Goal: Task Accomplishment & Management: Complete application form

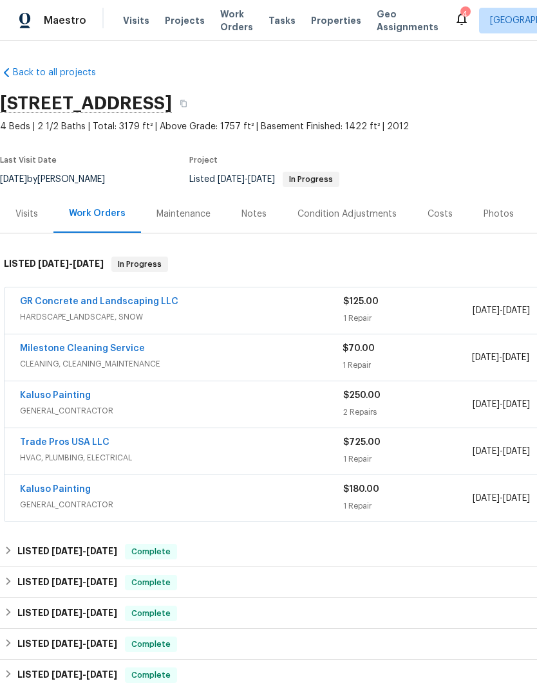
scroll to position [40, 190]
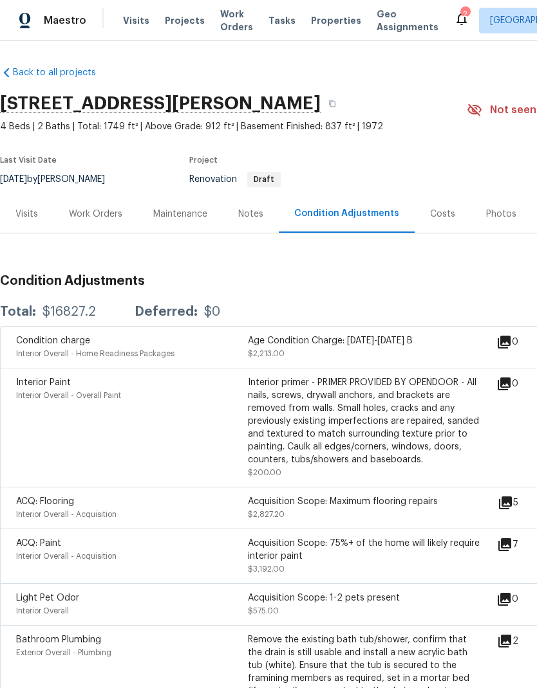
click at [23, 217] on div "Visits" at bounding box center [26, 214] width 23 height 13
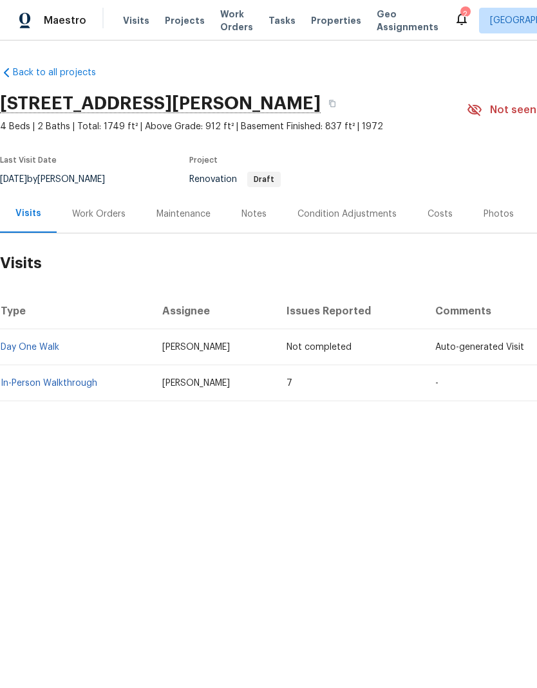
click at [60, 386] on link "In-Person Walkthrough" at bounding box center [49, 383] width 97 height 9
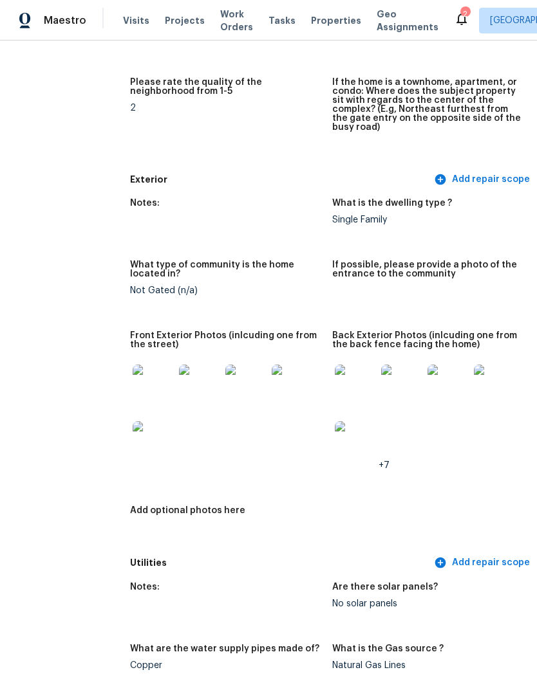
scroll to position [424, 5]
click at [154, 373] on img at bounding box center [152, 385] width 41 height 41
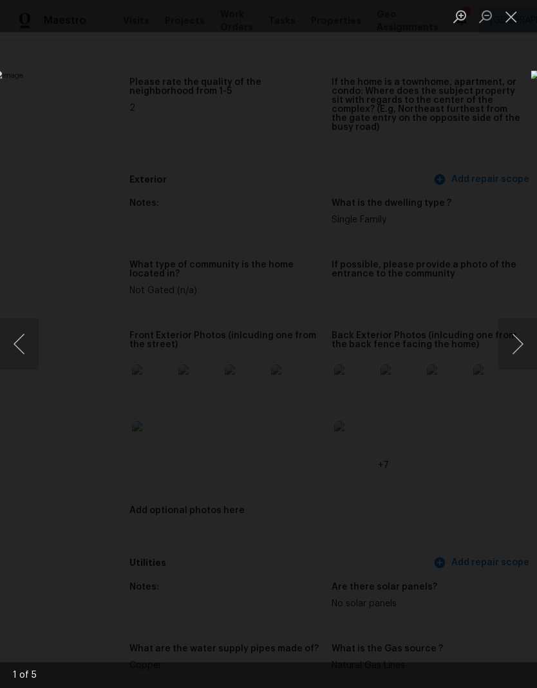
click at [514, 345] on button "Next image" at bounding box center [517, 343] width 39 height 51
click at [515, 345] on button "Next image" at bounding box center [517, 343] width 39 height 51
click at [515, 344] on button "Next image" at bounding box center [517, 343] width 39 height 51
click at [516, 341] on button "Next image" at bounding box center [517, 343] width 39 height 51
click at [510, 21] on button "Close lightbox" at bounding box center [511, 16] width 26 height 23
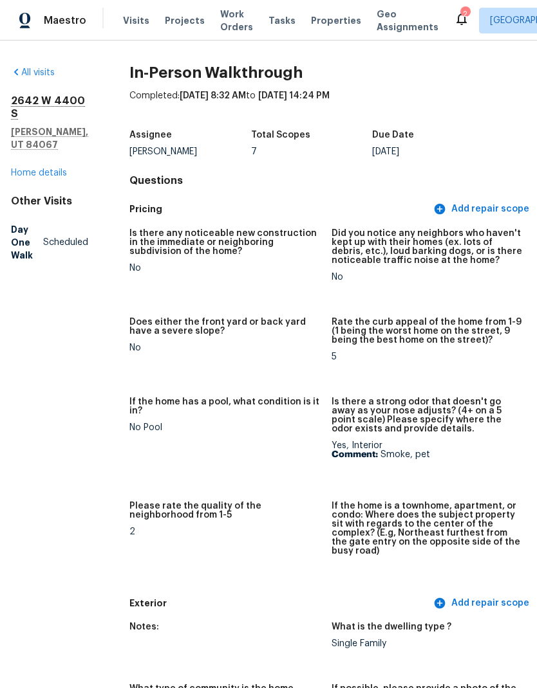
scroll to position [0, 5]
click at [35, 169] on link "Home details" at bounding box center [39, 173] width 56 height 9
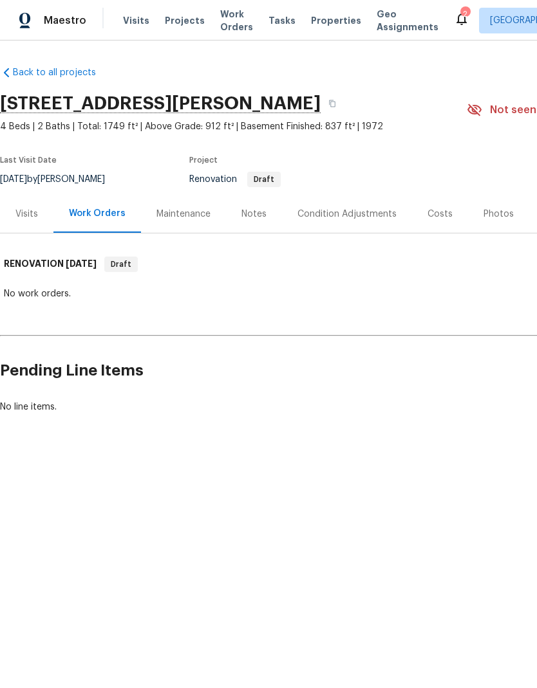
click at [348, 210] on div "Condition Adjustments" at bounding box center [346, 214] width 99 height 13
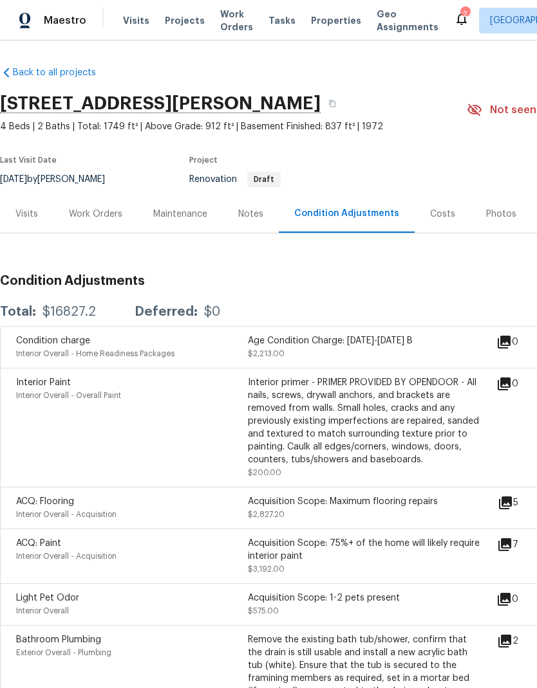
click at [95, 223] on div "Work Orders" at bounding box center [95, 214] width 84 height 38
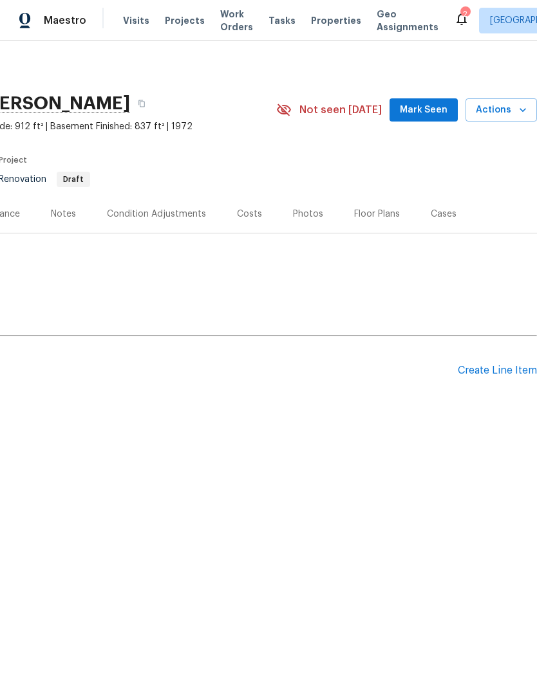
scroll to position [0, 190]
click at [502, 373] on div "Create Line Item" at bounding box center [496, 371] width 79 height 12
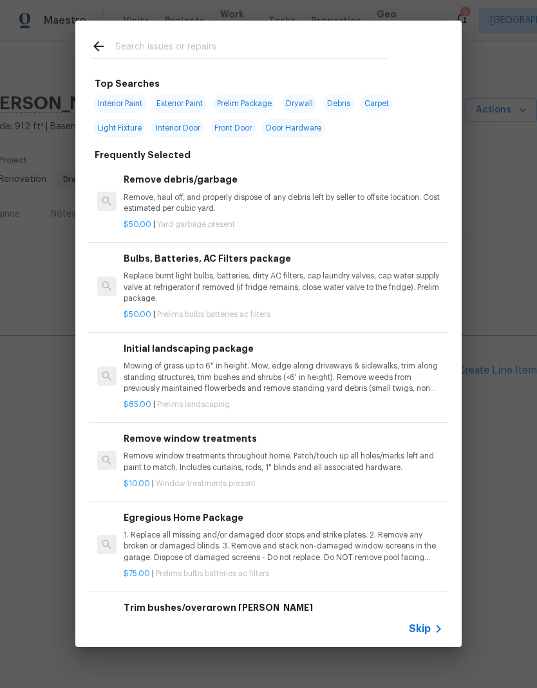
click at [200, 51] on input "text" at bounding box center [251, 48] width 273 height 19
click at [124, 109] on span "Interior Paint" at bounding box center [120, 104] width 52 height 18
type input "Interior Paint"
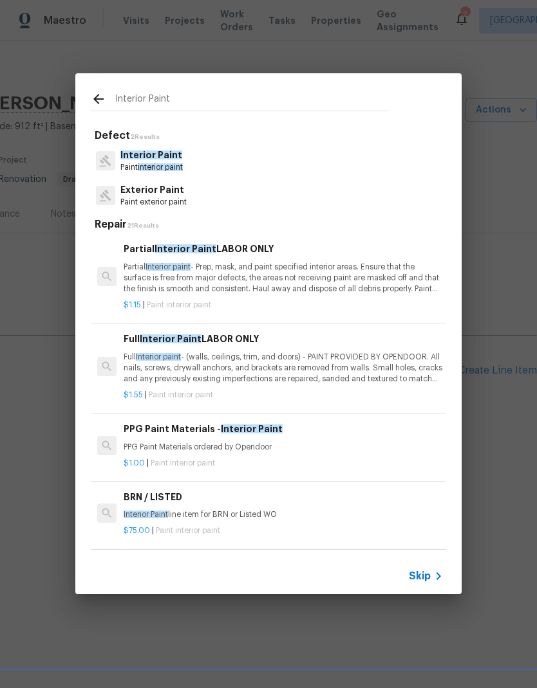
click at [169, 162] on p "Paint interior paint" at bounding box center [151, 167] width 62 height 11
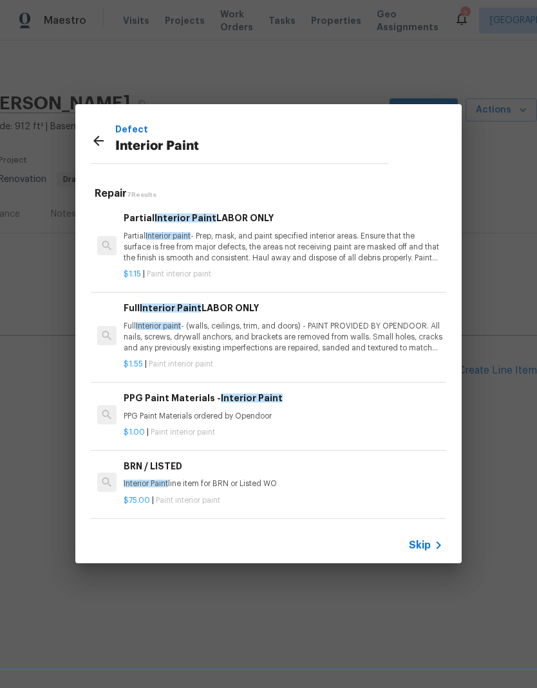
click at [313, 327] on p "Full Interior paint - (walls, ceilings, trim, and doors) - PAINT PROVIDED BY OP…" at bounding box center [283, 337] width 319 height 33
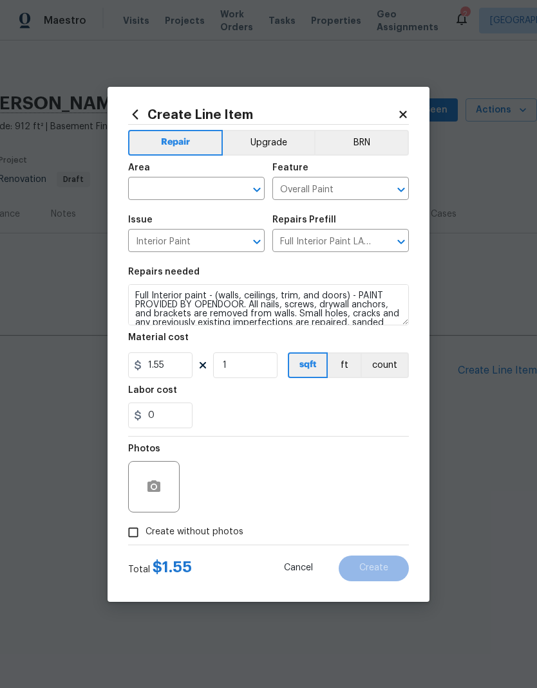
click at [407, 116] on icon at bounding box center [403, 115] width 12 height 12
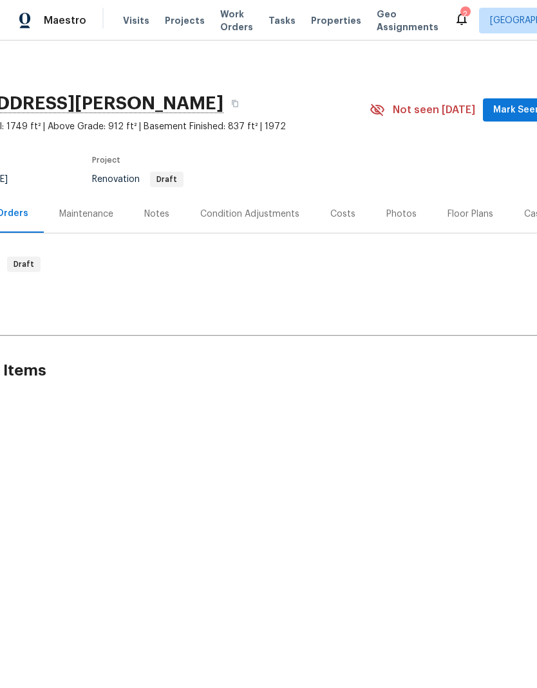
scroll to position [0, 110]
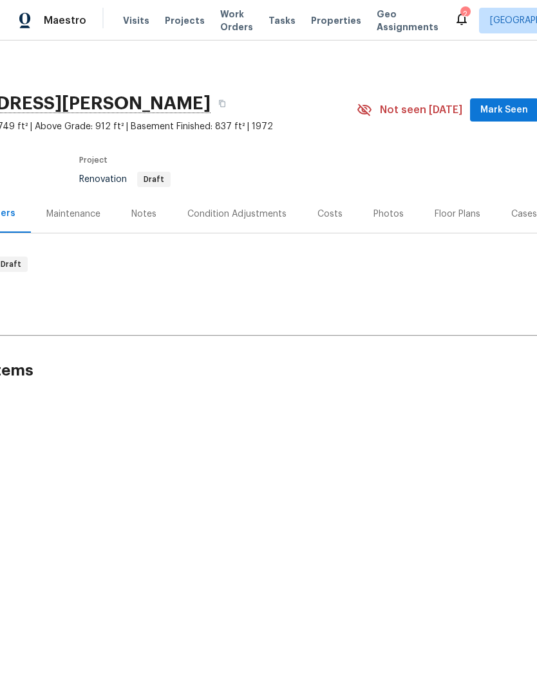
click at [452, 216] on div "Floor Plans" at bounding box center [457, 214] width 46 height 13
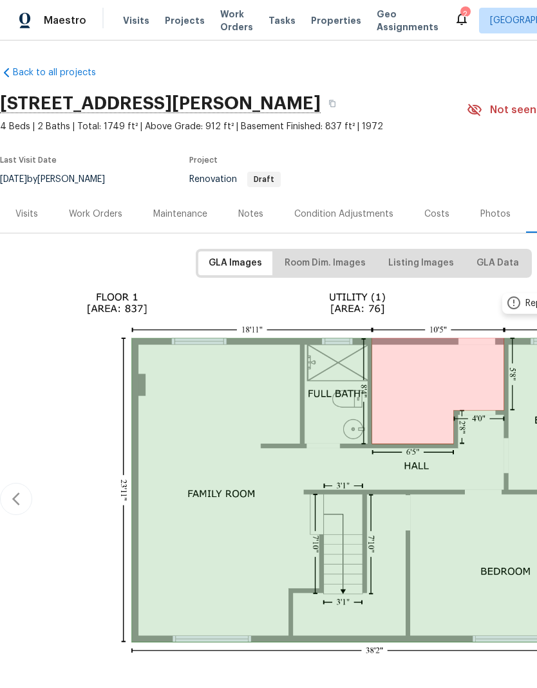
click at [100, 221] on div "Work Orders" at bounding box center [95, 214] width 84 height 38
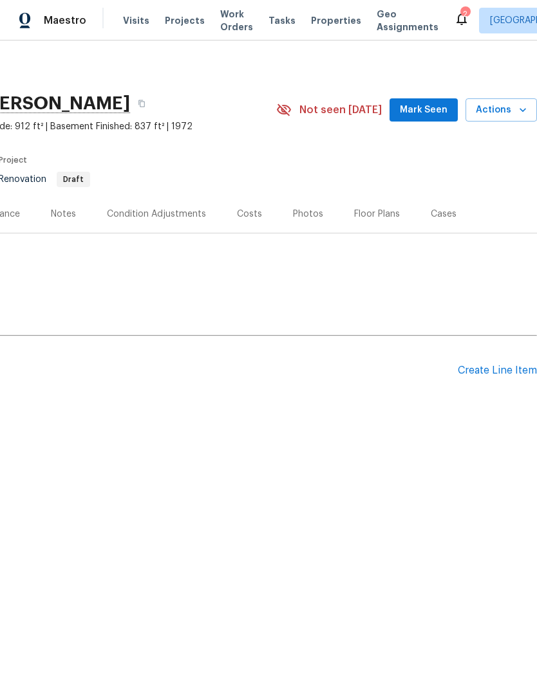
scroll to position [0, 190]
click at [499, 370] on div "Create Line Item" at bounding box center [496, 371] width 79 height 12
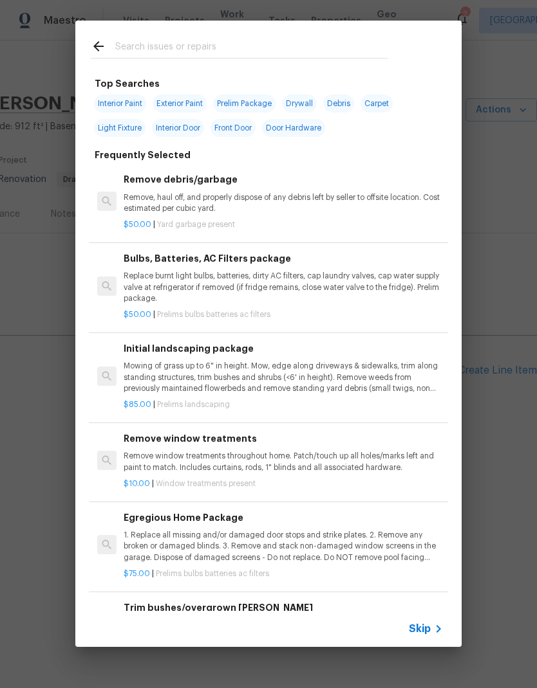
click at [125, 103] on span "Interior Paint" at bounding box center [120, 104] width 52 height 18
type input "Interior Paint"
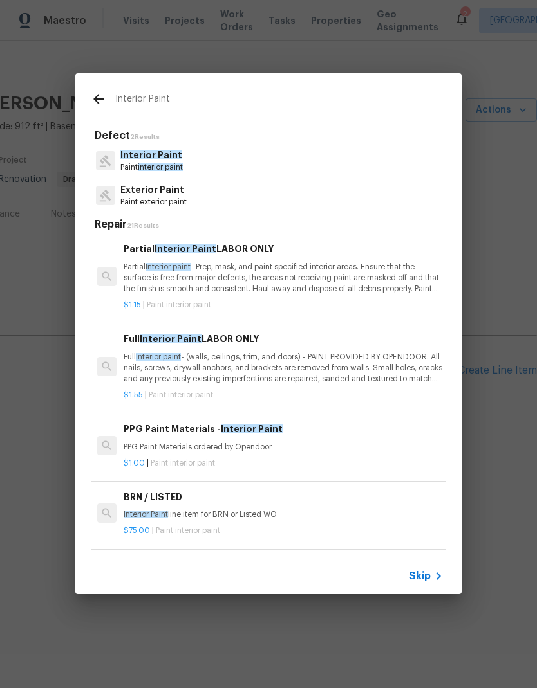
click at [333, 360] on p "Full Interior paint - (walls, ceilings, trim, and doors) - PAINT PROVIDED BY OP…" at bounding box center [283, 368] width 319 height 33
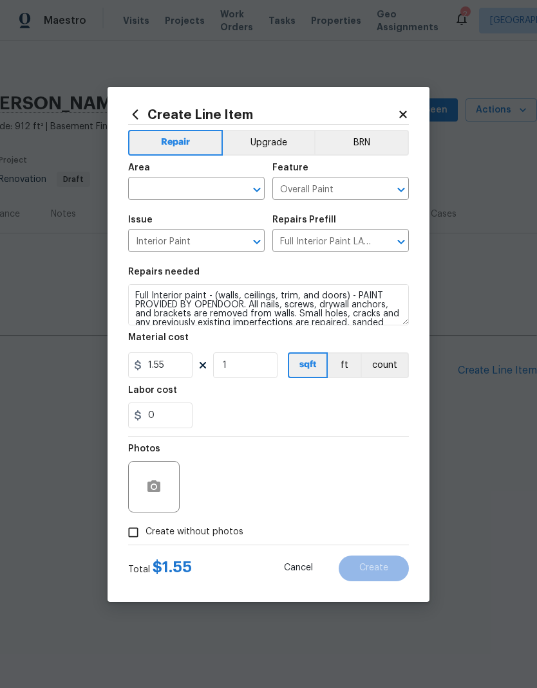
click at [198, 185] on input "text" at bounding box center [178, 190] width 100 height 20
click at [203, 245] on li "Interior Overall" at bounding box center [196, 239] width 136 height 21
type input "Interior Overall"
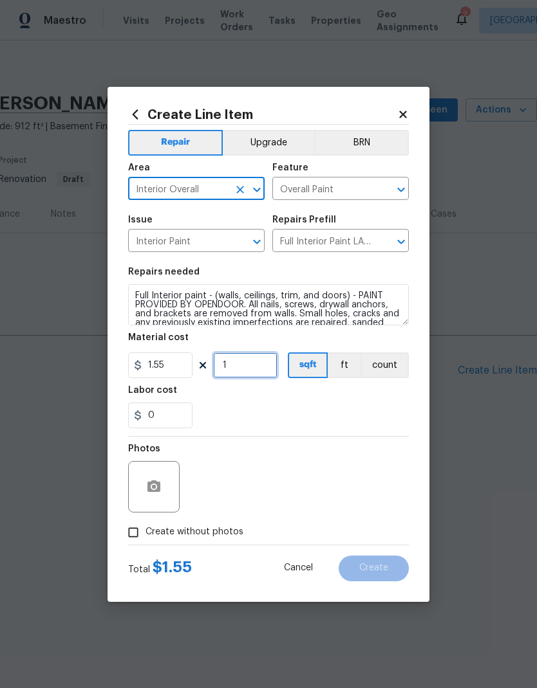
click at [257, 363] on input "1" at bounding box center [245, 366] width 64 height 26
type input "1750"
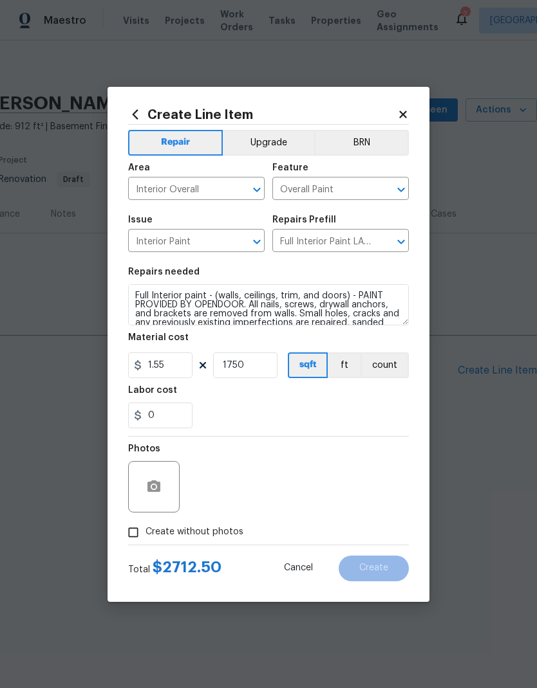
click at [326, 409] on div "0" at bounding box center [268, 416] width 281 height 26
click at [132, 538] on input "Create without photos" at bounding box center [133, 532] width 24 height 24
checkbox input "true"
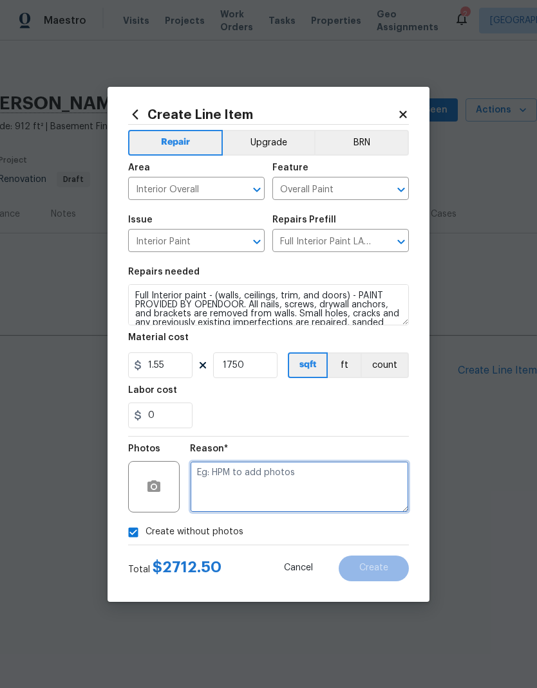
click at [297, 475] on textarea at bounding box center [299, 486] width 219 height 51
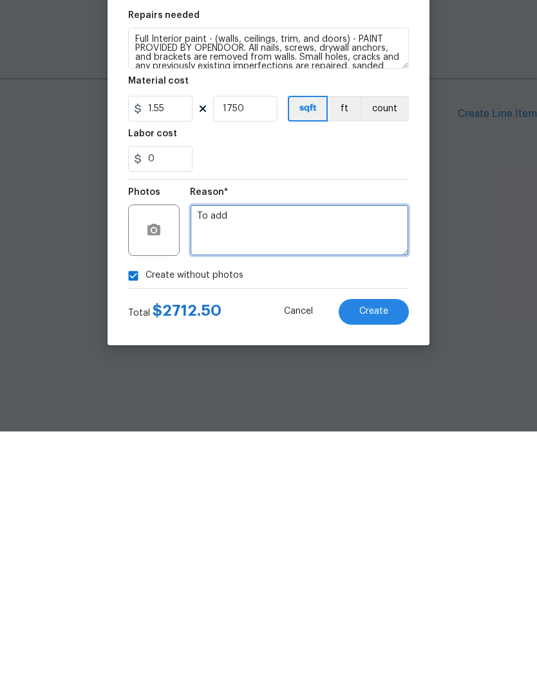
type textarea "To add"
click at [388, 556] on button "Create" at bounding box center [373, 569] width 70 height 26
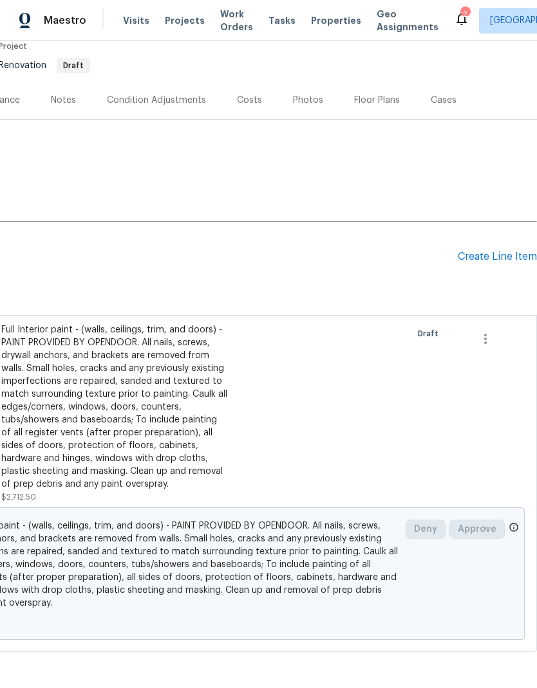
scroll to position [114, 190]
click at [503, 258] on div "Create Line Item" at bounding box center [496, 257] width 79 height 12
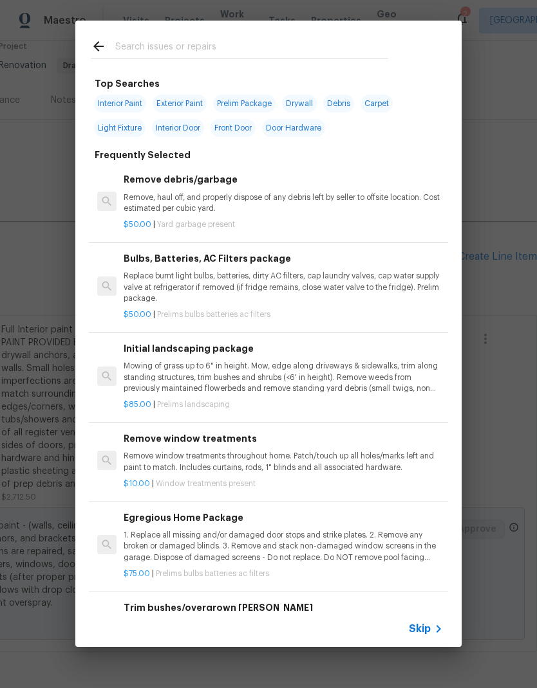
click at [255, 50] on input "text" at bounding box center [251, 48] width 273 height 19
type input "Init"
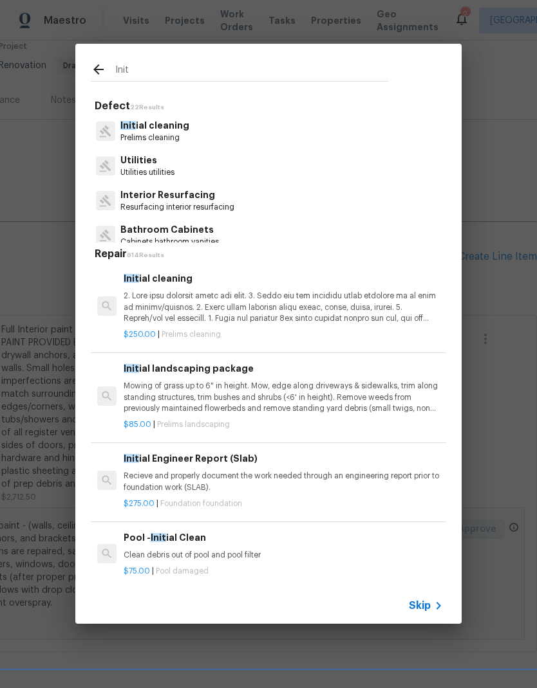
click at [179, 128] on p "Init ial cleaning" at bounding box center [154, 126] width 69 height 14
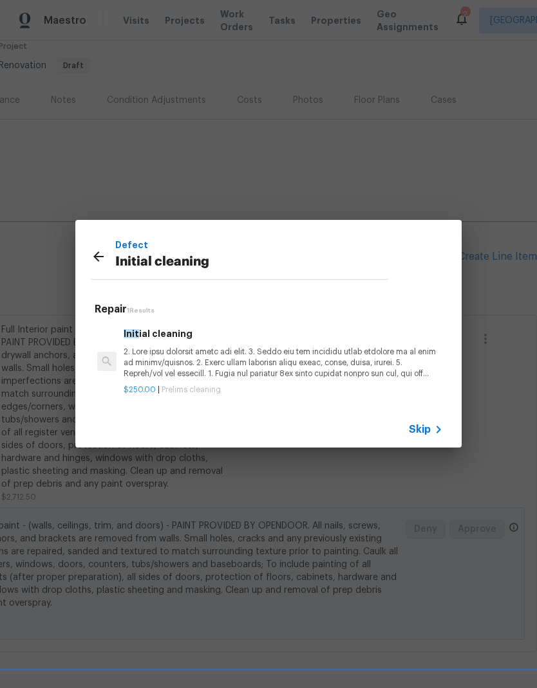
click at [255, 356] on p at bounding box center [283, 363] width 319 height 33
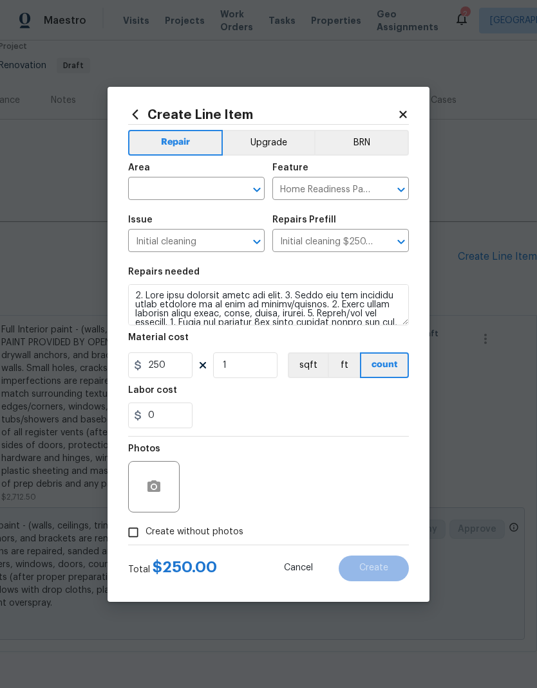
click at [194, 187] on input "text" at bounding box center [178, 190] width 100 height 20
click at [212, 242] on li "Interior Overall" at bounding box center [196, 239] width 136 height 21
type input "Interior Overall"
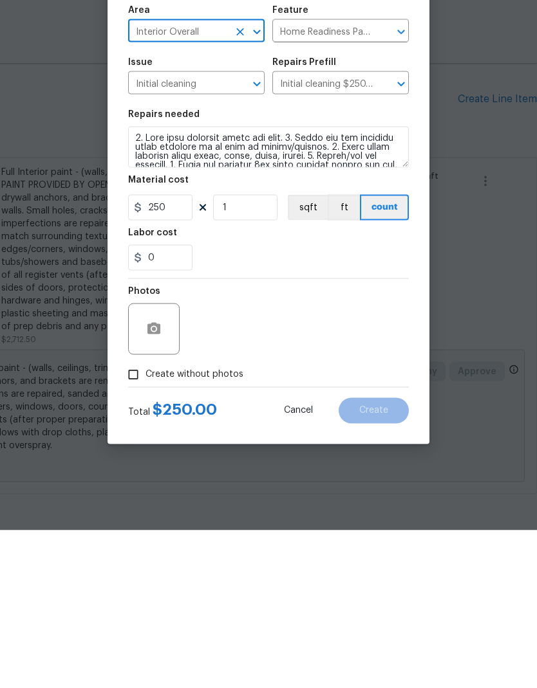
click at [134, 520] on input "Create without photos" at bounding box center [133, 532] width 24 height 24
checkbox input "true"
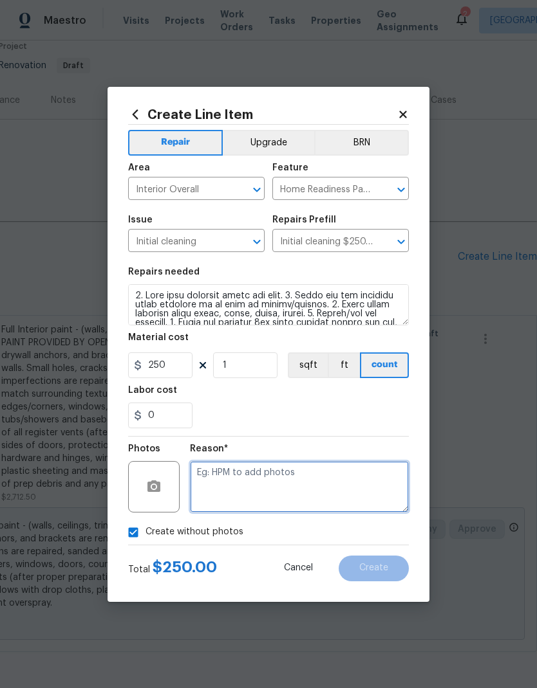
click at [317, 488] on textarea at bounding box center [299, 486] width 219 height 51
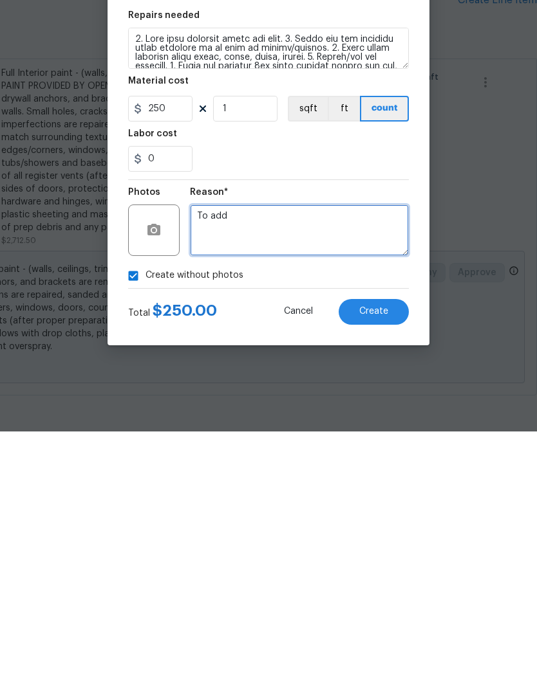
type textarea "To add"
click at [376, 556] on button "Create" at bounding box center [373, 569] width 70 height 26
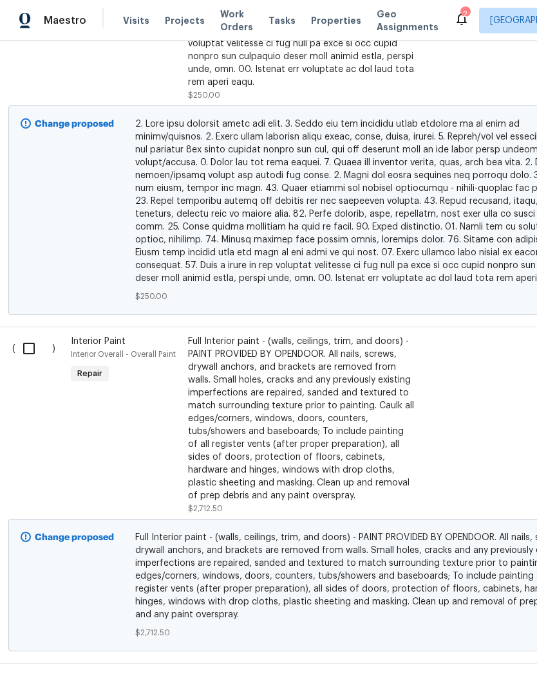
scroll to position [695, 4]
click at [32, 345] on input "checkbox" at bounding box center [33, 349] width 37 height 27
checkbox input "true"
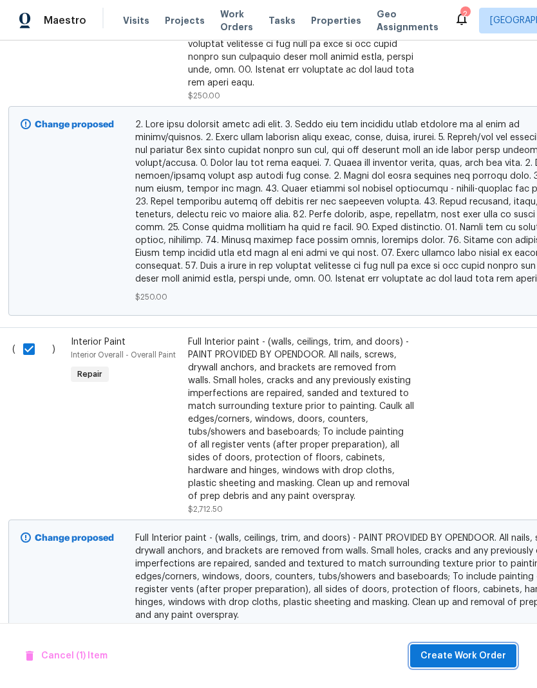
click at [470, 663] on span "Create Work Order" at bounding box center [463, 656] width 86 height 16
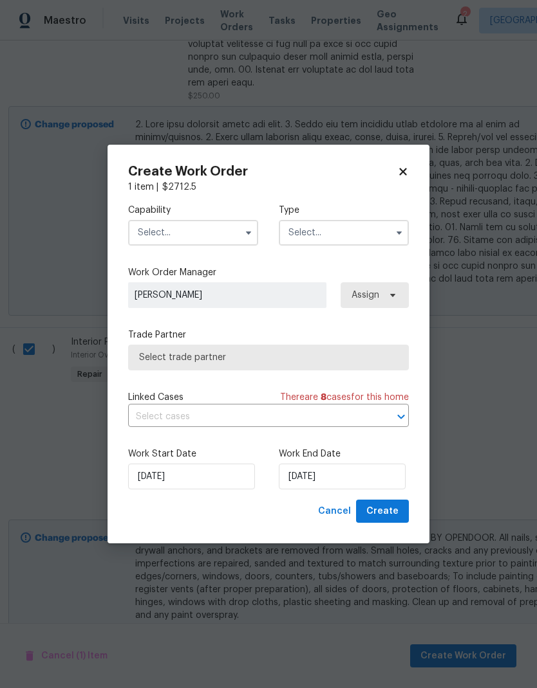
click at [187, 240] on input "text" at bounding box center [193, 233] width 130 height 26
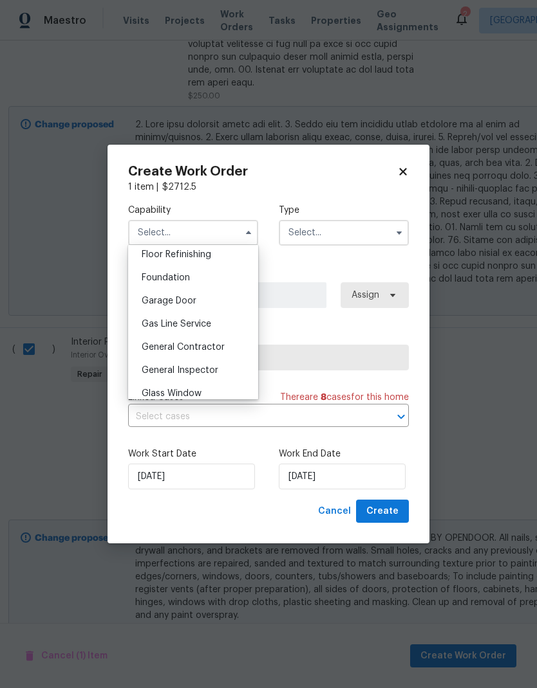
scroll to position [529, 0]
click at [225, 349] on div "General Contractor" at bounding box center [193, 345] width 124 height 23
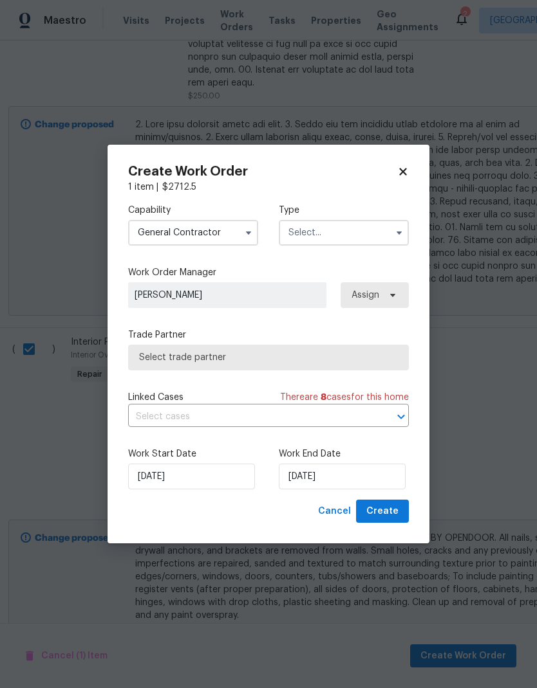
type input "General Contractor"
click at [330, 236] on input "text" at bounding box center [344, 233] width 130 height 26
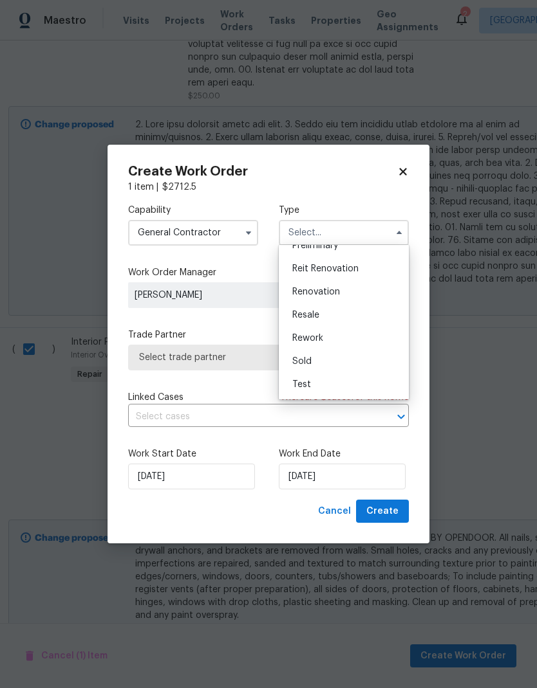
scroll to position [292, 0]
click at [347, 293] on div "Renovation" at bounding box center [344, 292] width 124 height 23
type input "Renovation"
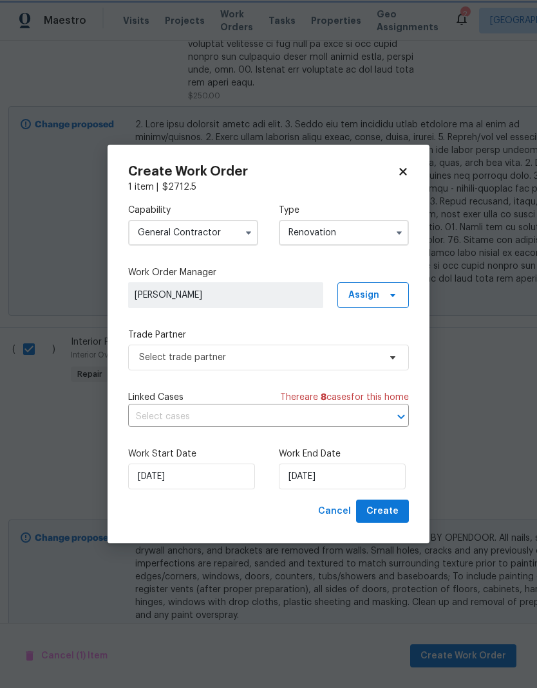
scroll to position [0, 0]
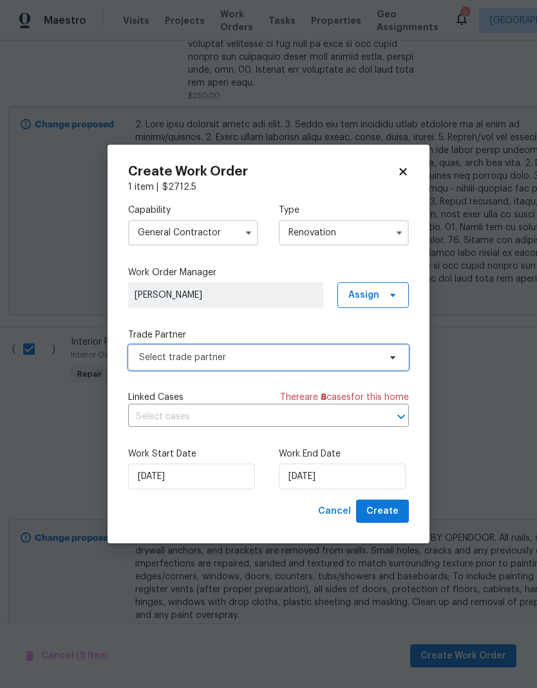
click at [314, 358] on span "Select trade partner" at bounding box center [259, 357] width 240 height 13
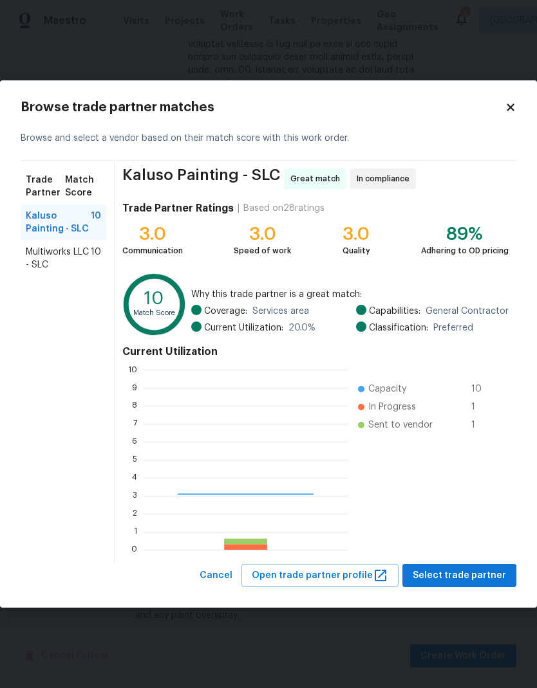
scroll to position [180, 204]
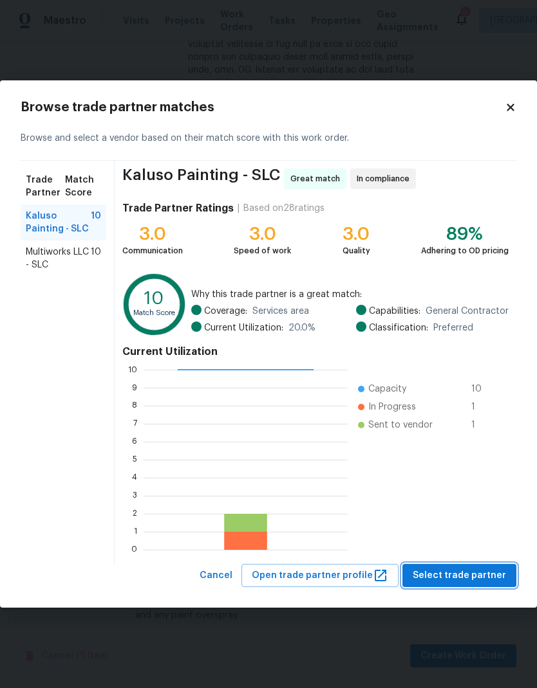
click at [495, 572] on span "Select trade partner" at bounding box center [458, 576] width 93 height 16
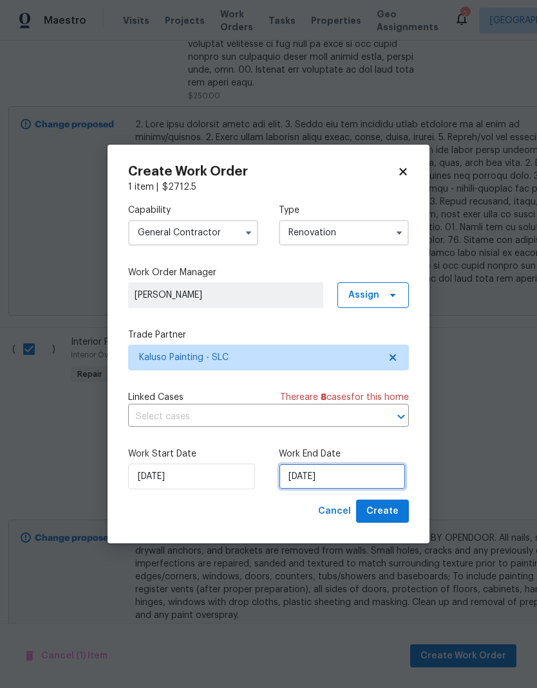
click at [371, 481] on input "8/18/2025" at bounding box center [342, 477] width 127 height 26
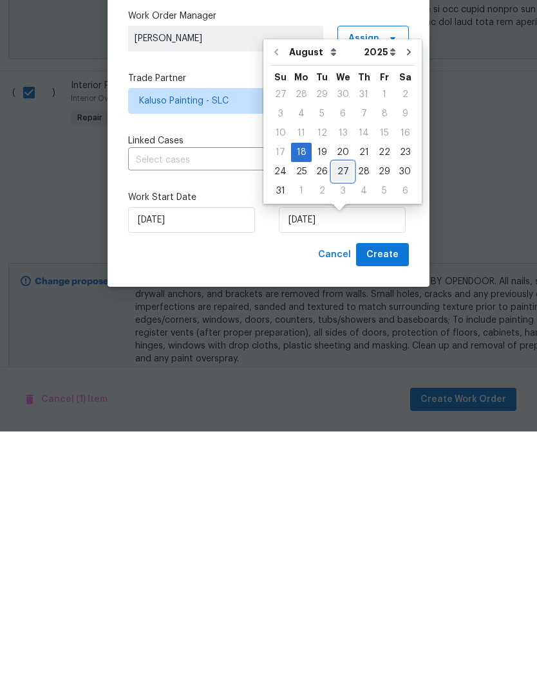
click at [339, 419] on div "27" at bounding box center [342, 428] width 21 height 18
type input "8/27/2025"
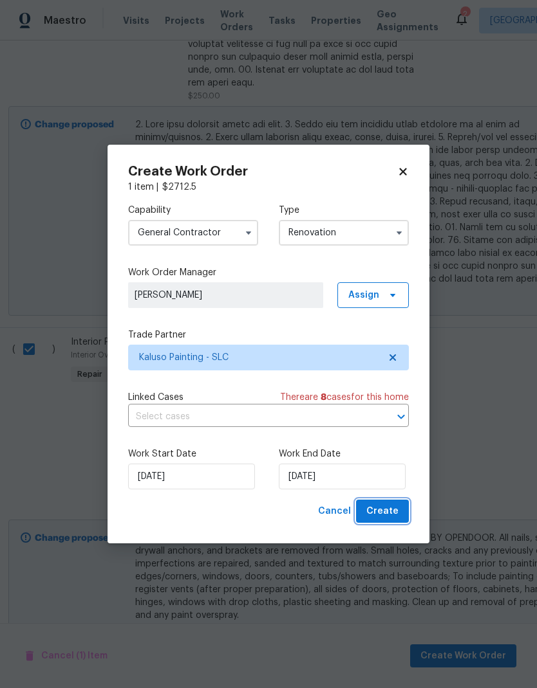
click at [391, 517] on span "Create" at bounding box center [382, 512] width 32 height 16
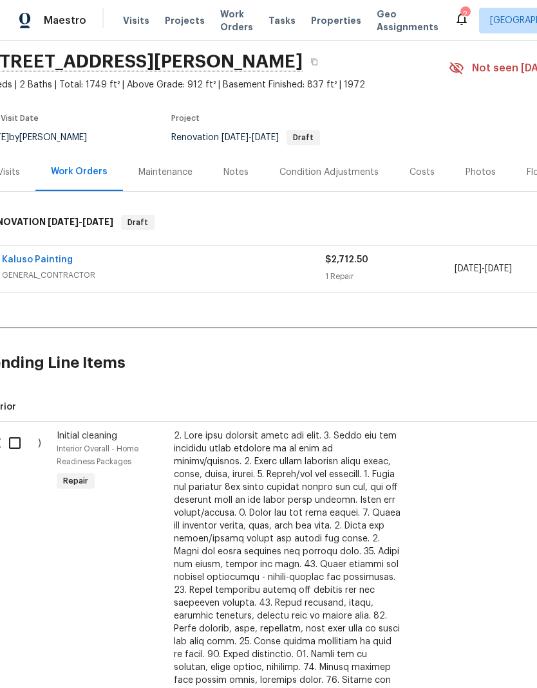
scroll to position [46, 14]
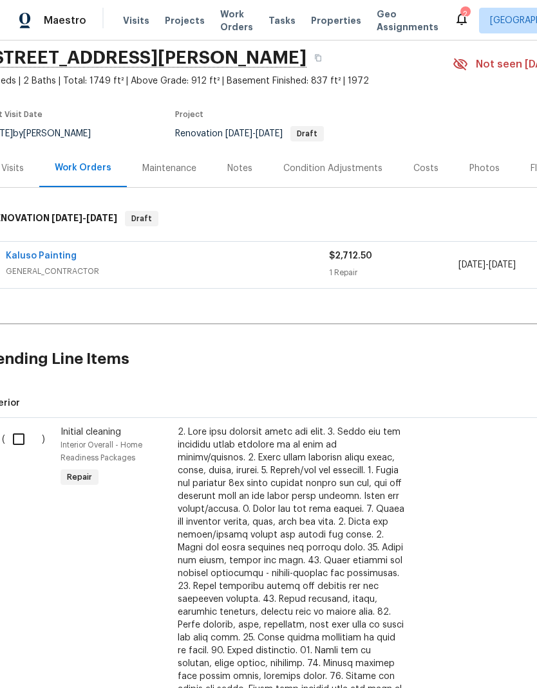
click at [23, 438] on input "checkbox" at bounding box center [23, 439] width 37 height 27
checkbox input "true"
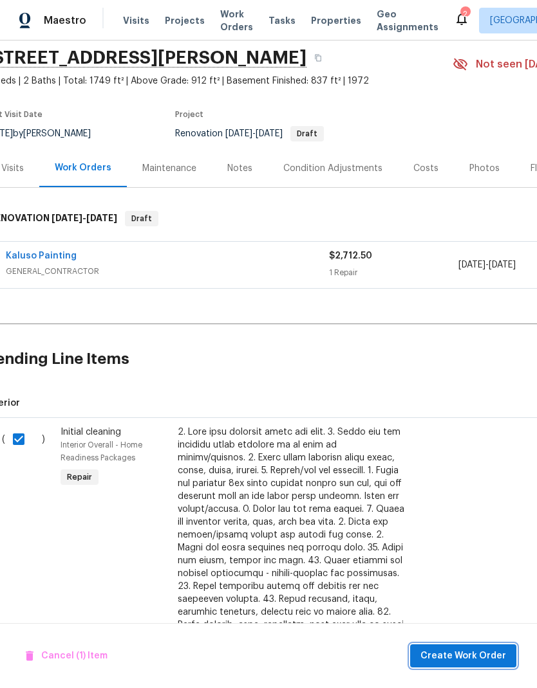
click at [487, 666] on button "Create Work Order" at bounding box center [463, 657] width 106 height 24
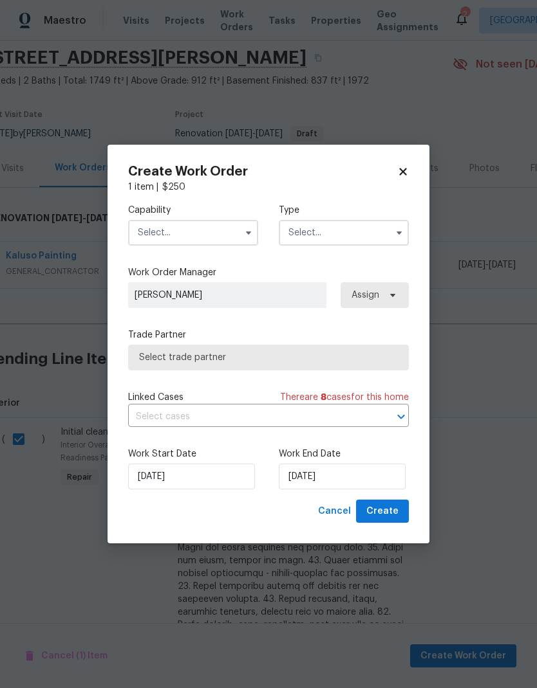
click at [209, 234] on input "text" at bounding box center [193, 233] width 130 height 26
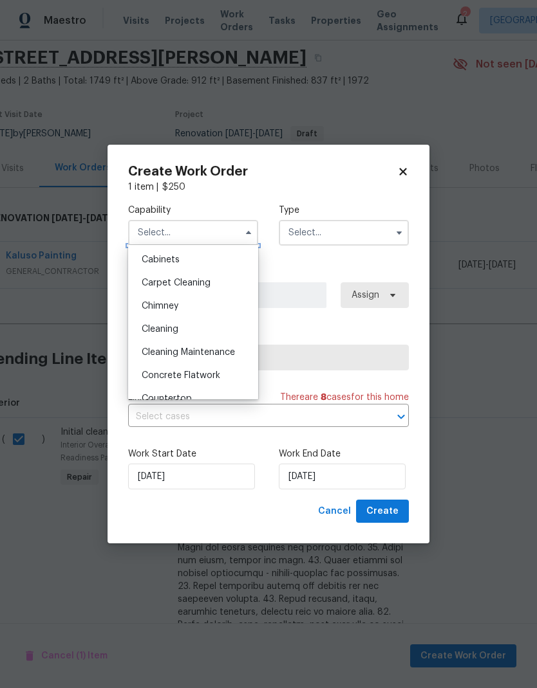
scroll to position [127, 0]
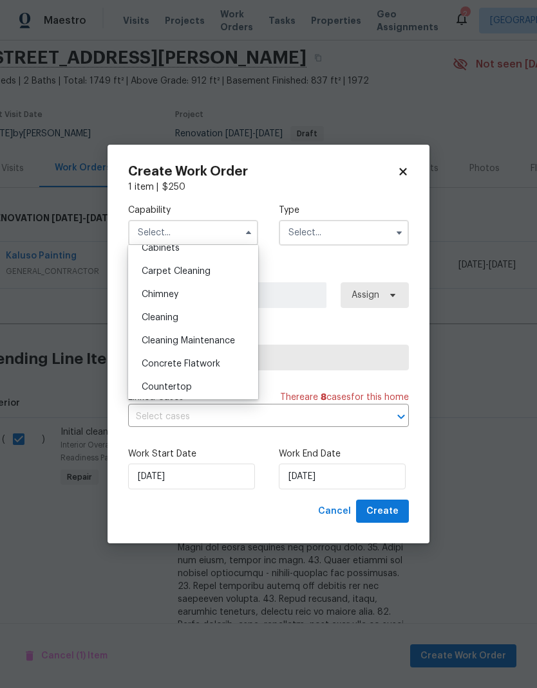
click at [212, 316] on div "Cleaning" at bounding box center [193, 317] width 124 height 23
type input "Cleaning"
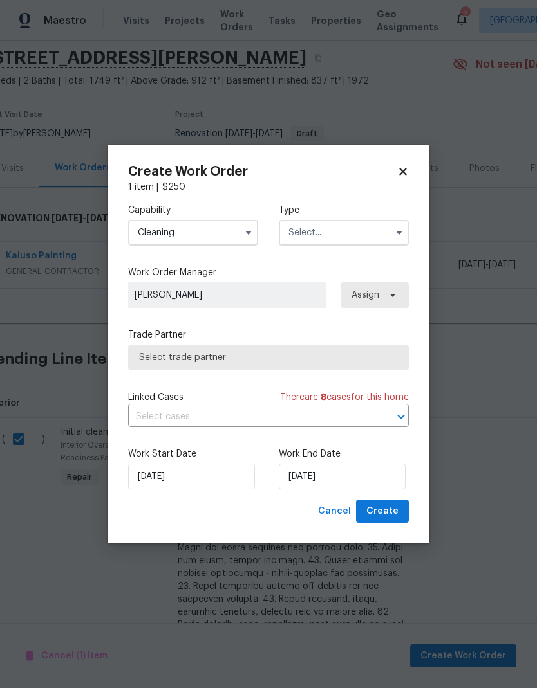
click at [346, 237] on input "text" at bounding box center [344, 233] width 130 height 26
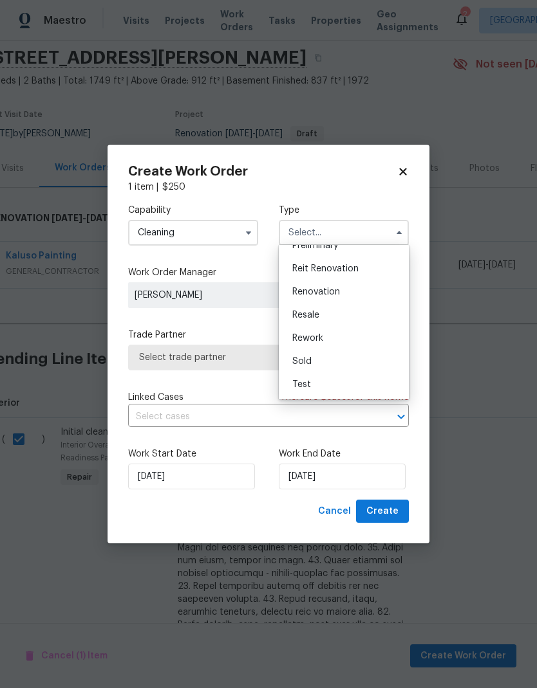
scroll to position [292, 0]
click at [351, 294] on div "Renovation" at bounding box center [344, 292] width 124 height 23
type input "Renovation"
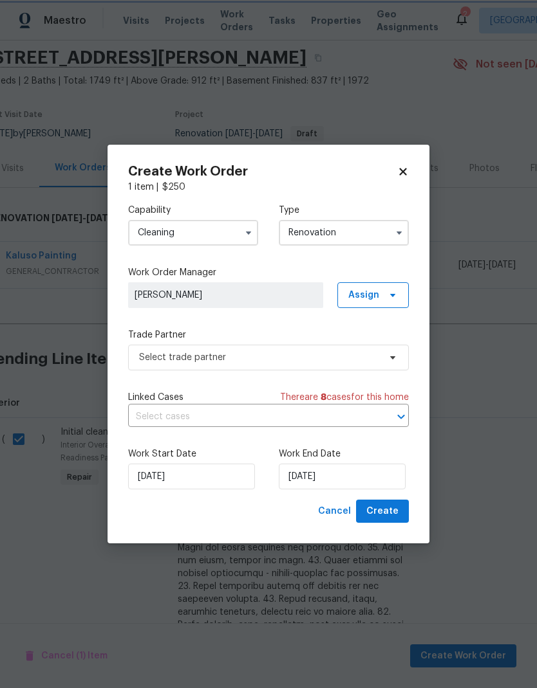
scroll to position [0, 0]
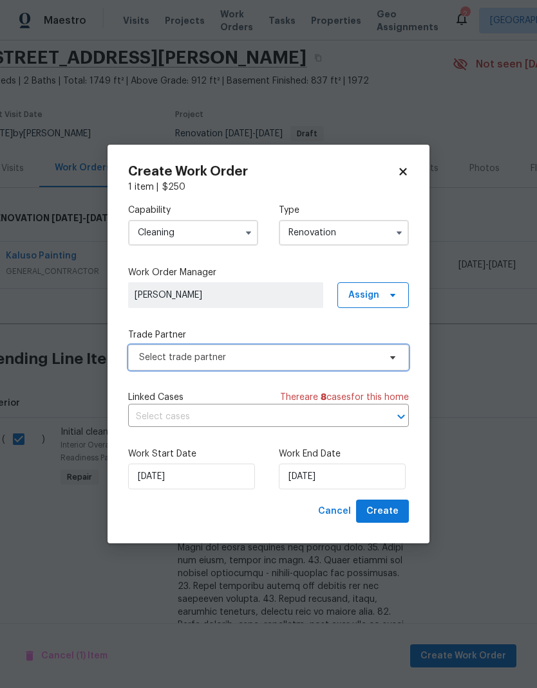
click at [303, 364] on span "Select trade partner" at bounding box center [268, 358] width 281 height 26
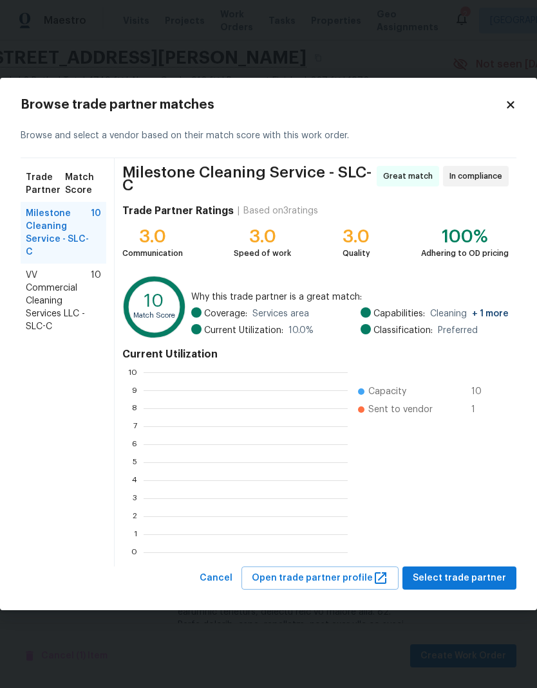
scroll to position [180, 204]
click at [64, 299] on span "VV Commercial Cleaning Services LLC - SLC-C" at bounding box center [58, 301] width 65 height 64
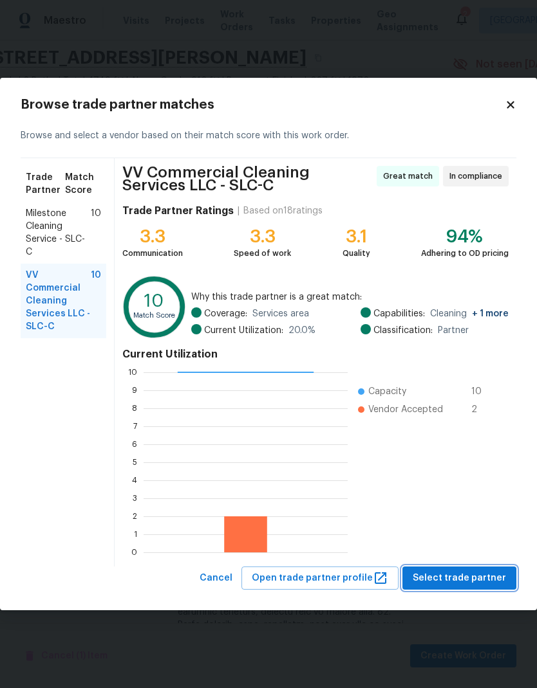
click at [493, 573] on span "Select trade partner" at bounding box center [458, 579] width 93 height 16
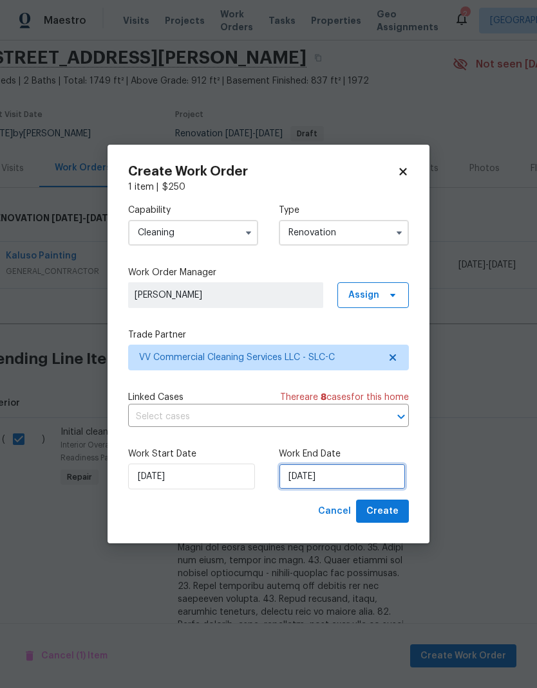
click at [351, 480] on input "8/18/2025" at bounding box center [342, 477] width 127 height 26
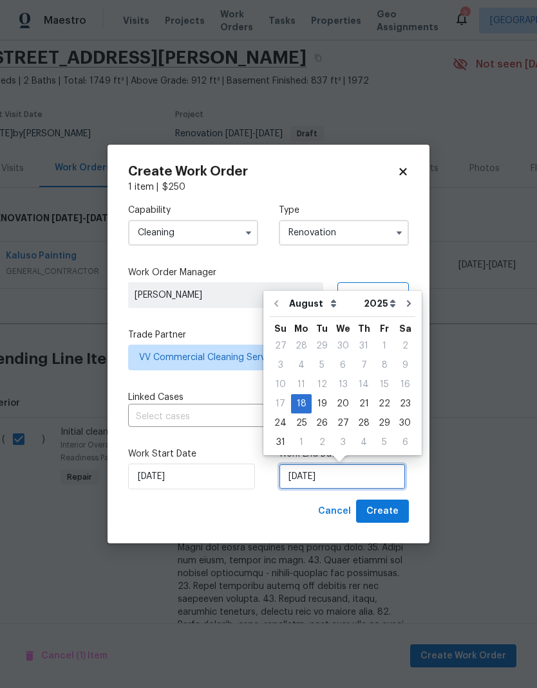
scroll to position [5, 0]
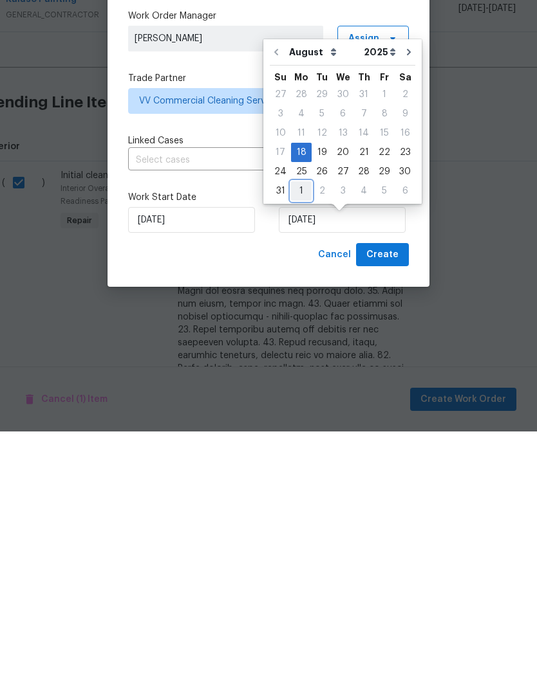
click at [301, 439] on div "1" at bounding box center [301, 448] width 21 height 18
type input "9/1/2025"
select select "8"
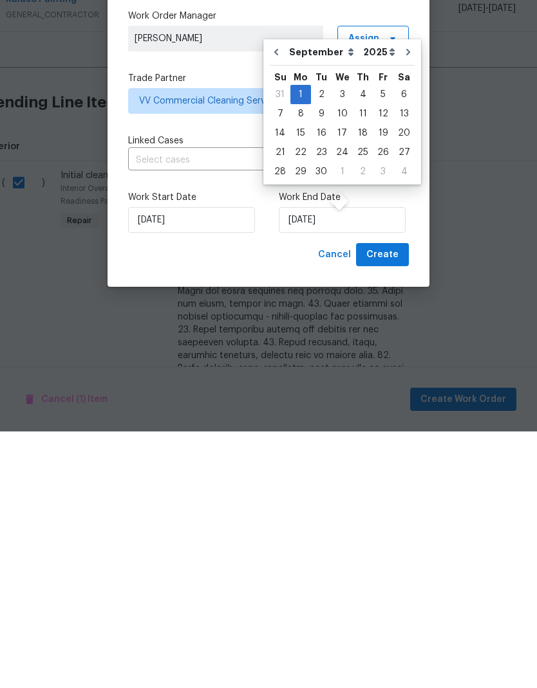
scroll to position [51, 0]
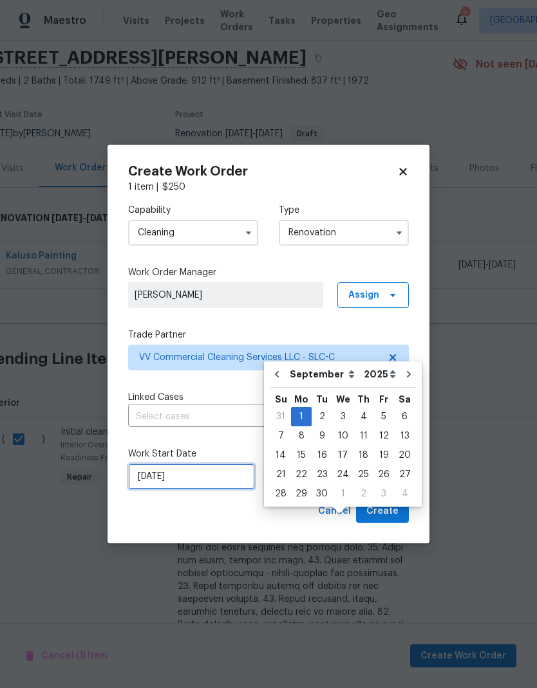
click at [203, 478] on input "8/18/2025" at bounding box center [191, 477] width 127 height 26
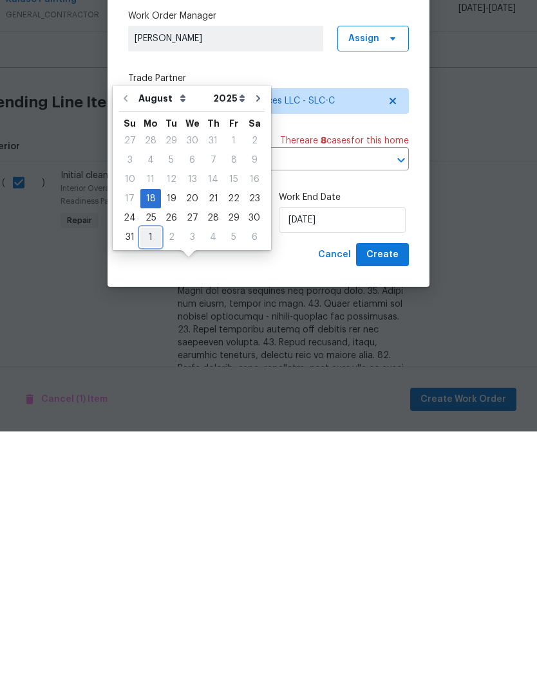
click at [149, 485] on div "1" at bounding box center [150, 494] width 21 height 18
type input "9/1/2025"
select select "8"
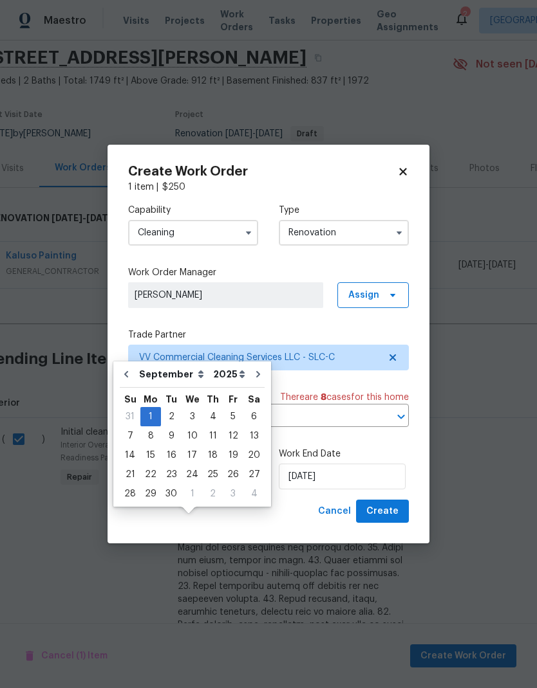
click at [264, 526] on div "Create Work Order 1 item | $ 250 Capability Cleaning Type Renovation Work Order…" at bounding box center [268, 345] width 322 height 400
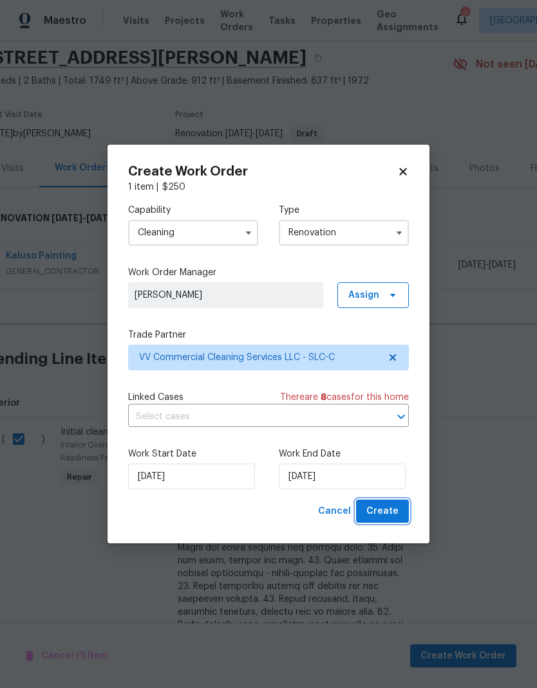
click at [392, 513] on span "Create" at bounding box center [382, 512] width 32 height 16
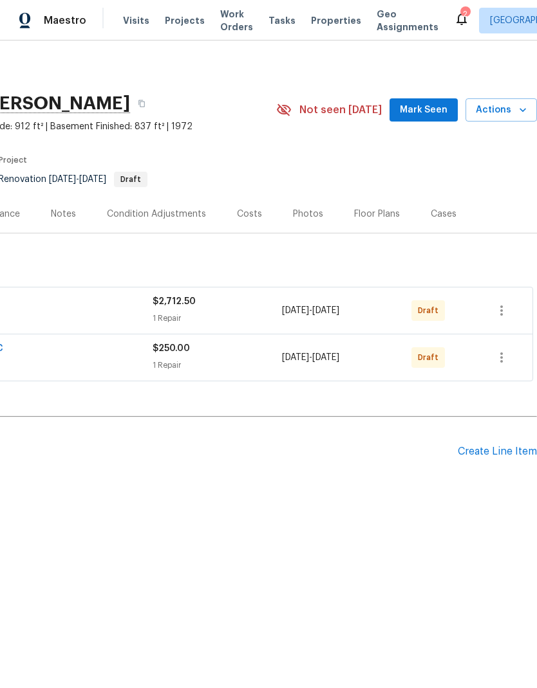
scroll to position [0, 190]
click at [515, 106] on span "Actions" at bounding box center [500, 110] width 51 height 16
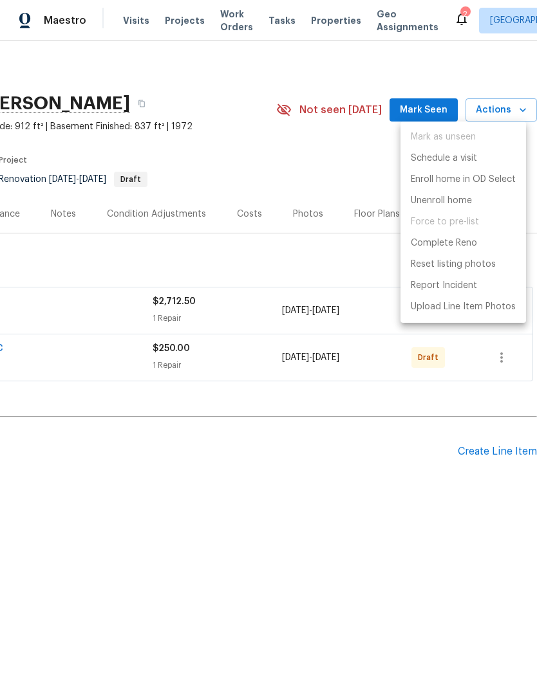
click at [281, 553] on div at bounding box center [268, 344] width 537 height 688
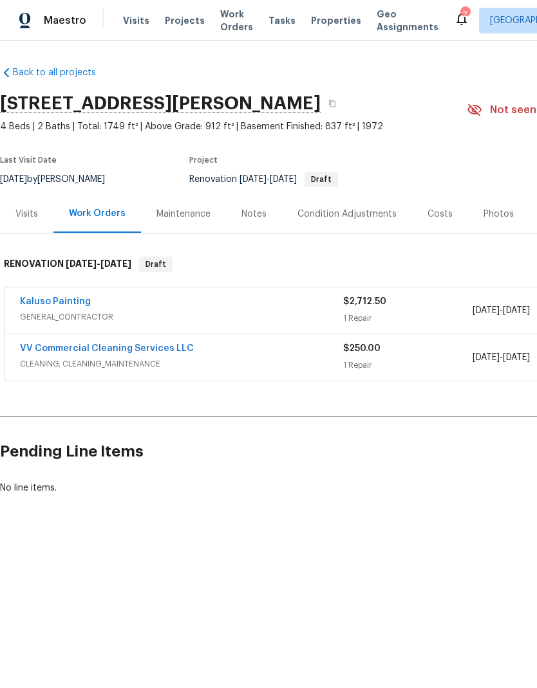
scroll to position [0, 0]
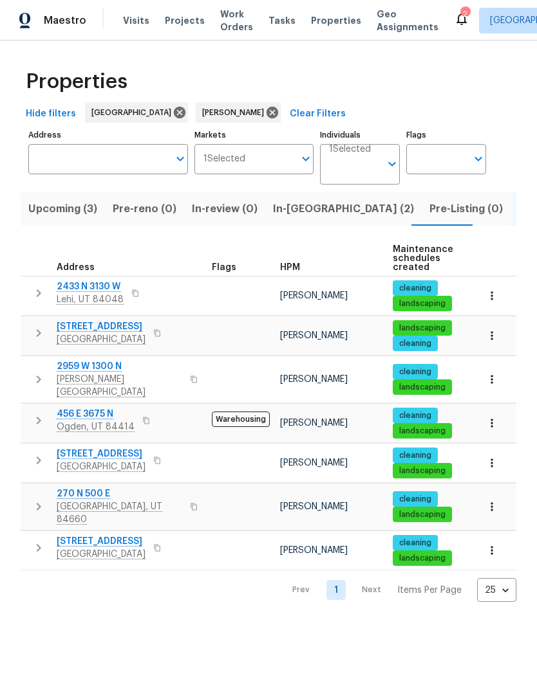
click at [73, 211] on span "Upcoming (3)" at bounding box center [62, 209] width 69 height 18
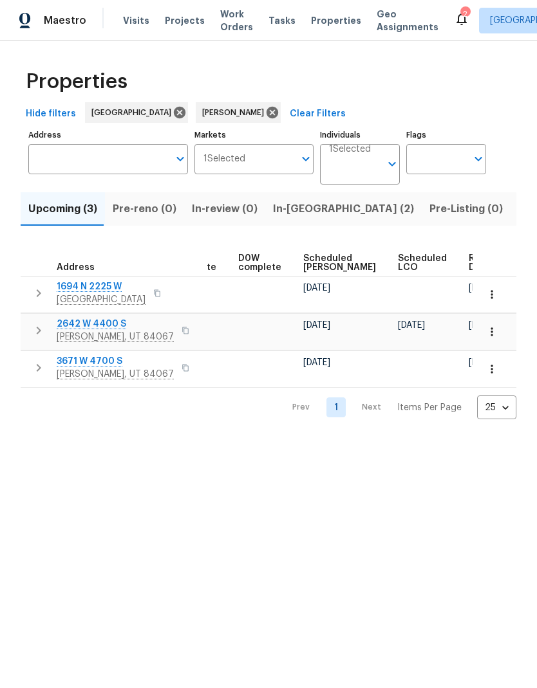
scroll to position [0, 324]
click at [497, 333] on icon "button" at bounding box center [491, 332] width 13 height 13
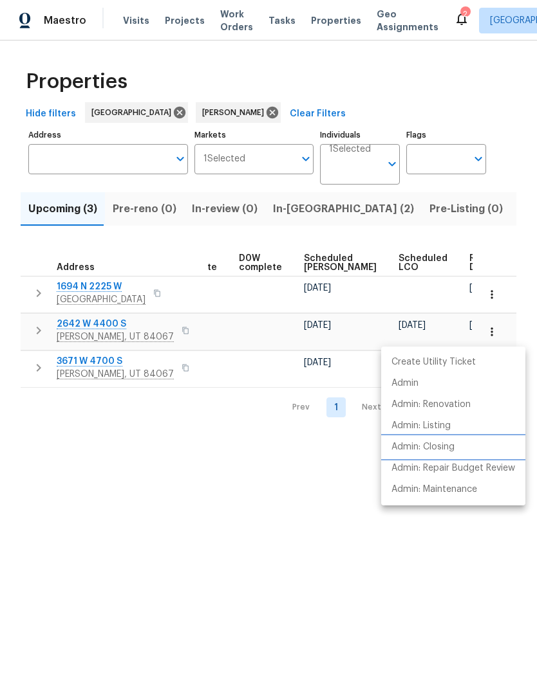
click at [464, 449] on li "Admin: Closing" at bounding box center [453, 447] width 144 height 21
